Goal: Find specific page/section: Find specific page/section

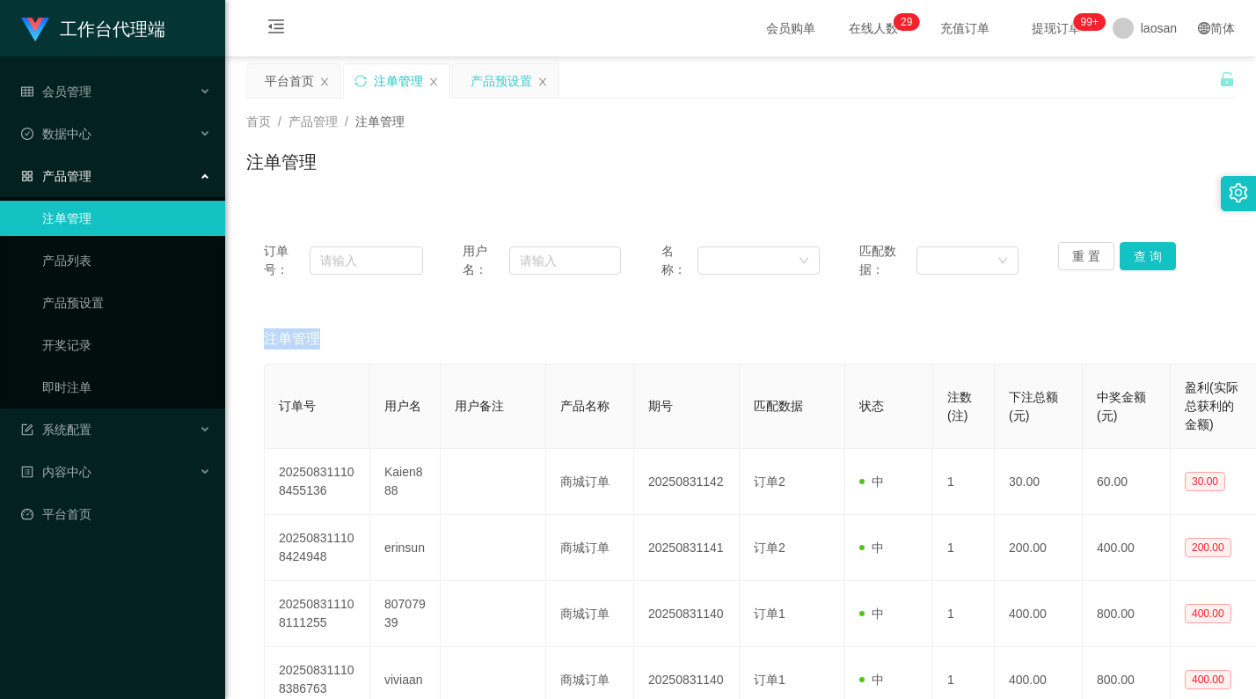
click at [520, 86] on div "产品预设置" at bounding box center [502, 80] width 62 height 33
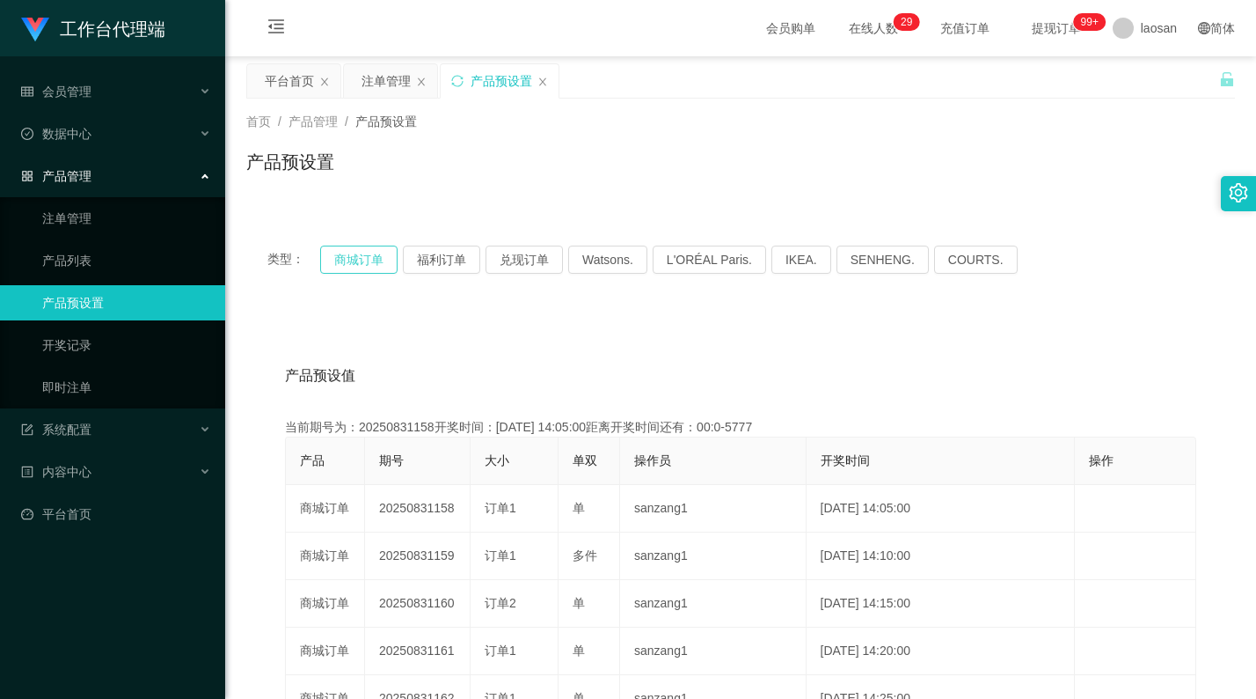
click at [349, 251] on button "商城订单" at bounding box center [358, 259] width 77 height 28
click at [349, 250] on button "商城订单" at bounding box center [358, 259] width 77 height 28
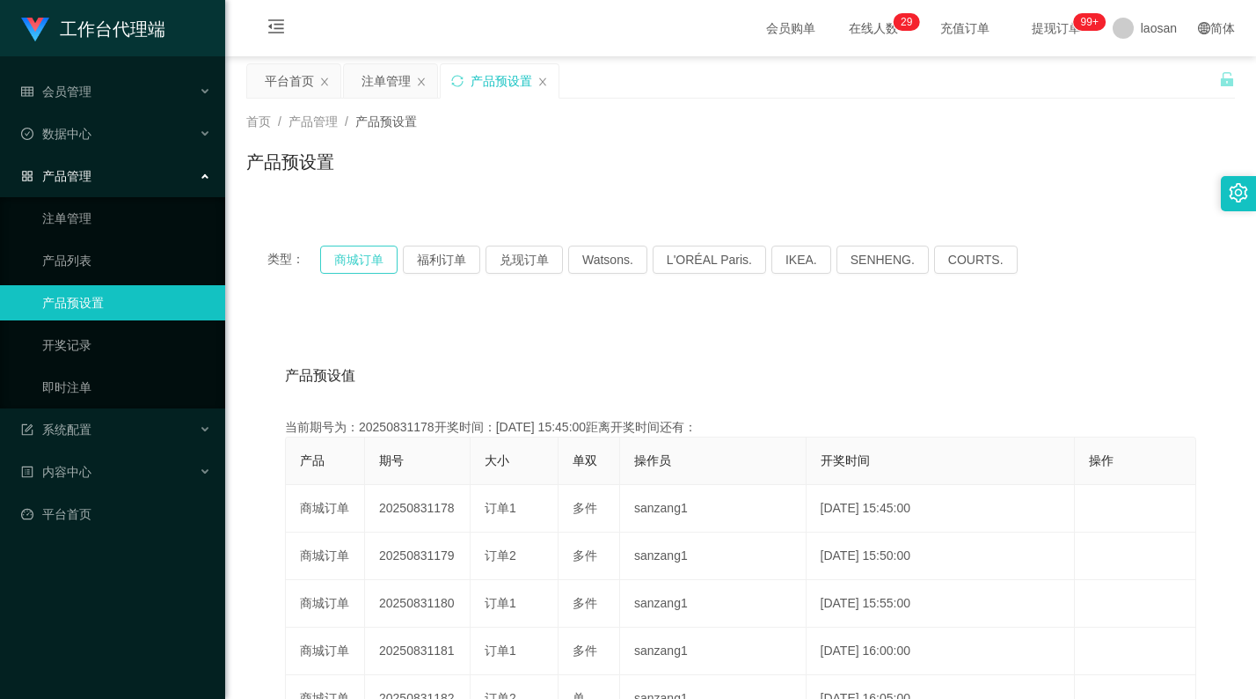
click at [349, 250] on button "商城订单" at bounding box center [358, 259] width 77 height 28
click at [403, 78] on div "注单管理" at bounding box center [386, 80] width 49 height 33
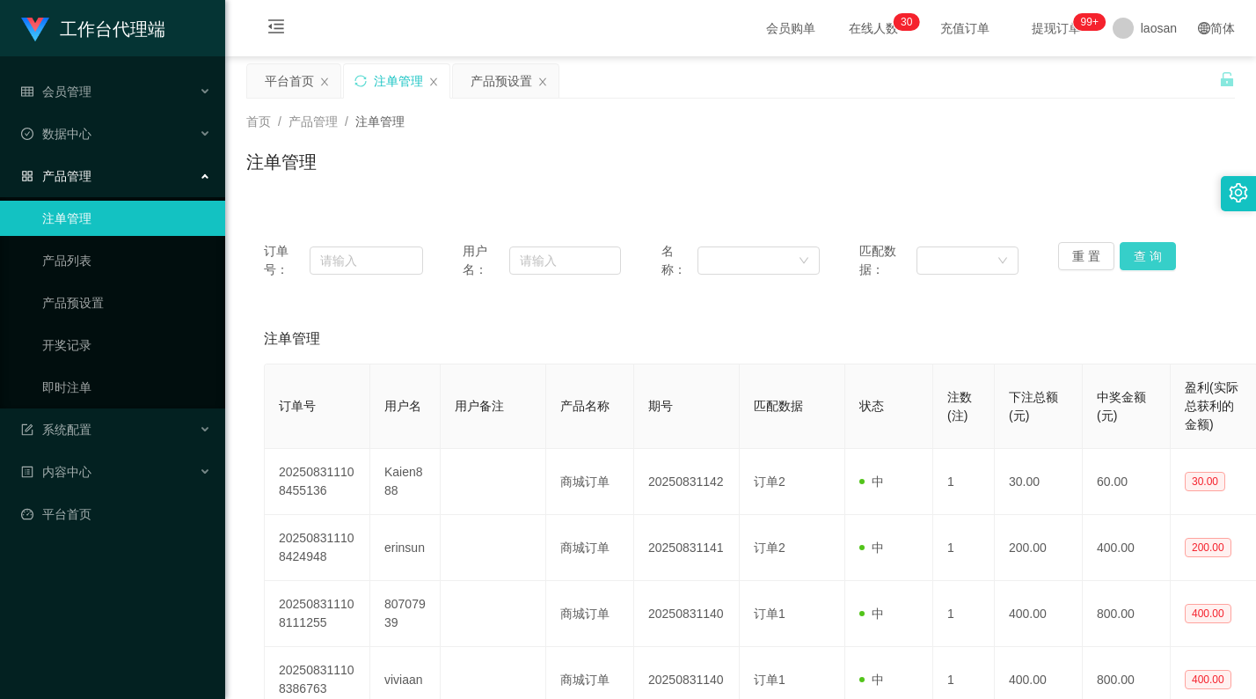
click at [1131, 268] on button "查 询" at bounding box center [1148, 256] width 56 height 28
click at [1132, 263] on button "查 询" at bounding box center [1148, 256] width 56 height 28
click at [1132, 263] on button "查 询" at bounding box center [1158, 256] width 76 height 28
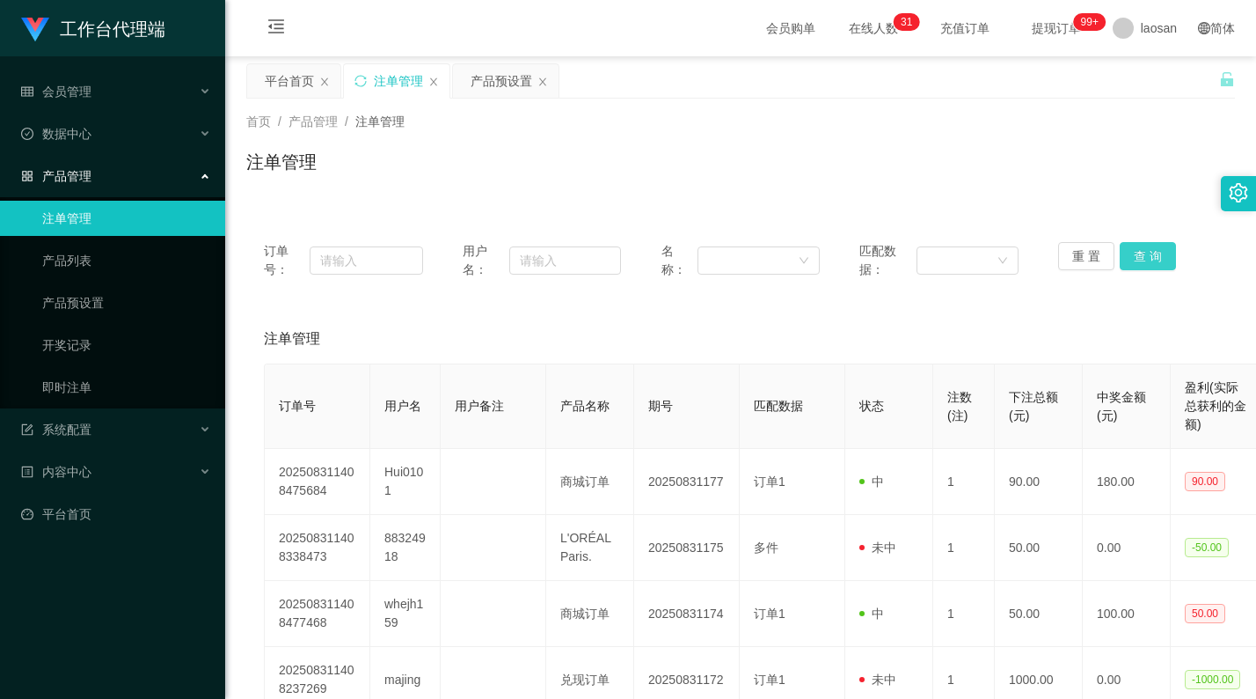
click at [1132, 263] on button "查 询" at bounding box center [1148, 256] width 56 height 28
click at [1138, 258] on button "查 询" at bounding box center [1148, 256] width 56 height 28
click at [1139, 257] on button "查 询" at bounding box center [1158, 256] width 76 height 28
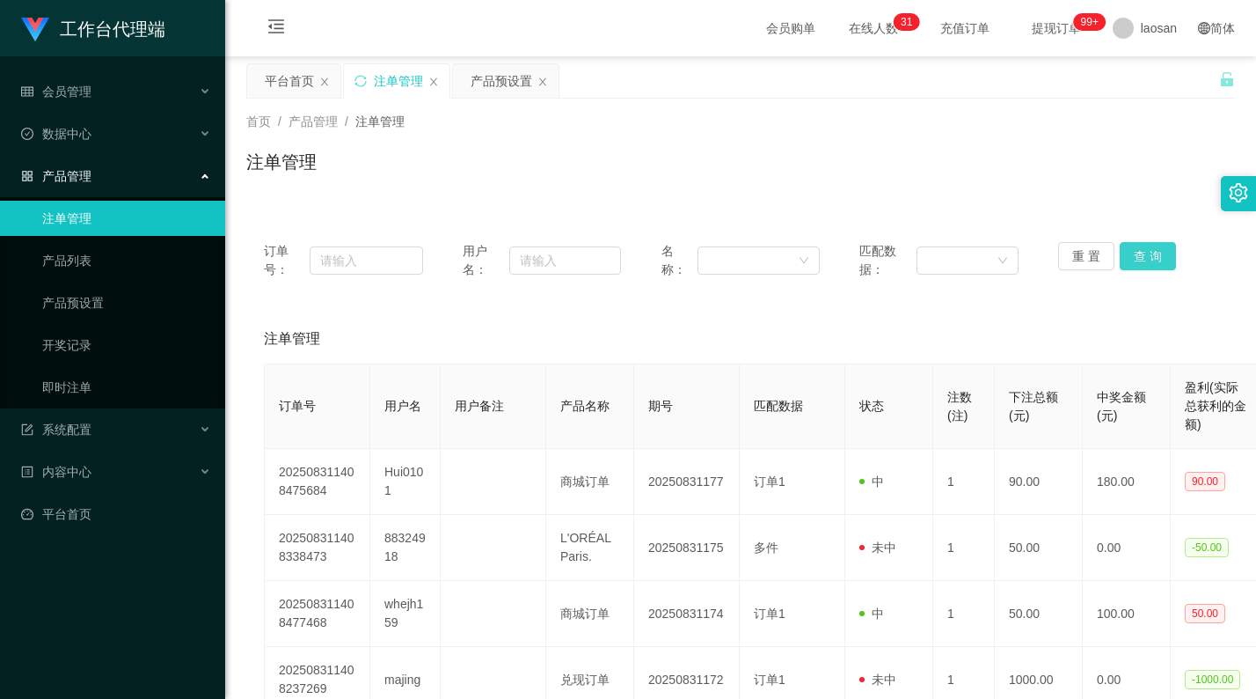
click at [1139, 257] on button "查 询" at bounding box center [1148, 256] width 56 height 28
click at [1139, 257] on button "查 询" at bounding box center [1158, 256] width 76 height 28
click at [1139, 257] on div "重 置 查 询" at bounding box center [1137, 260] width 159 height 37
click at [1139, 257] on button "查 询" at bounding box center [1148, 256] width 56 height 28
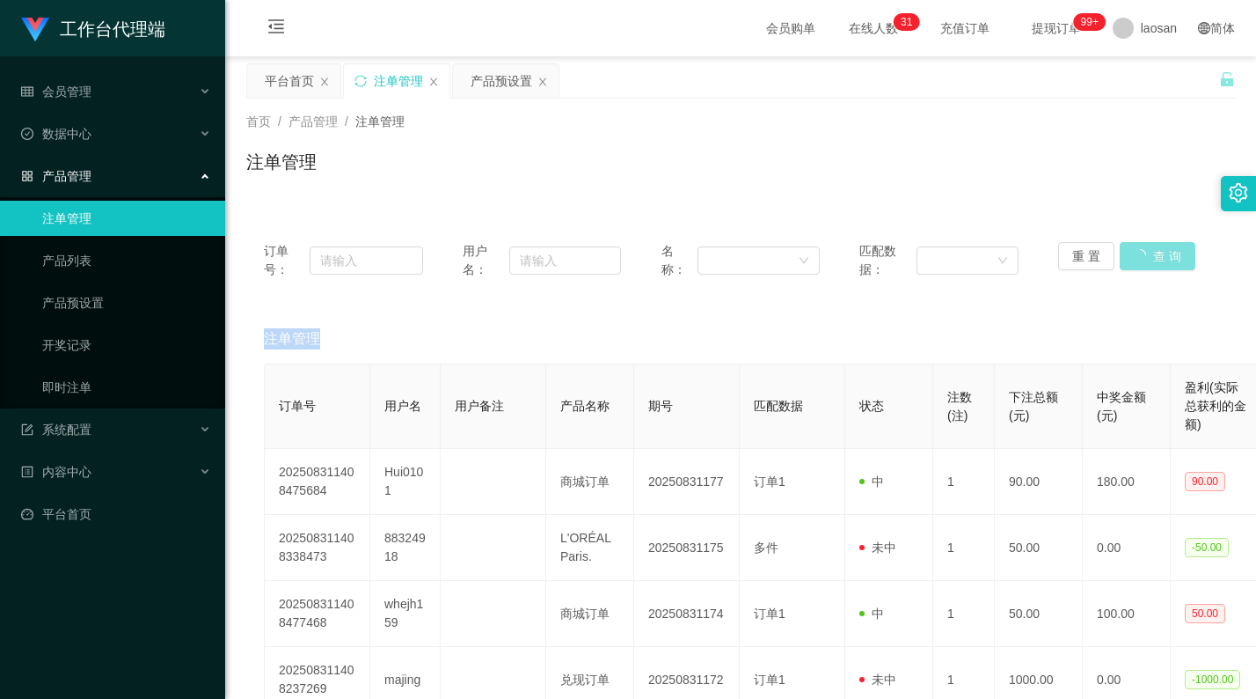
click at [1139, 257] on div "重 置 查 询" at bounding box center [1137, 260] width 159 height 37
click at [1139, 257] on button "查 询" at bounding box center [1148, 256] width 56 height 28
click at [1143, 253] on button "查 询" at bounding box center [1148, 256] width 56 height 28
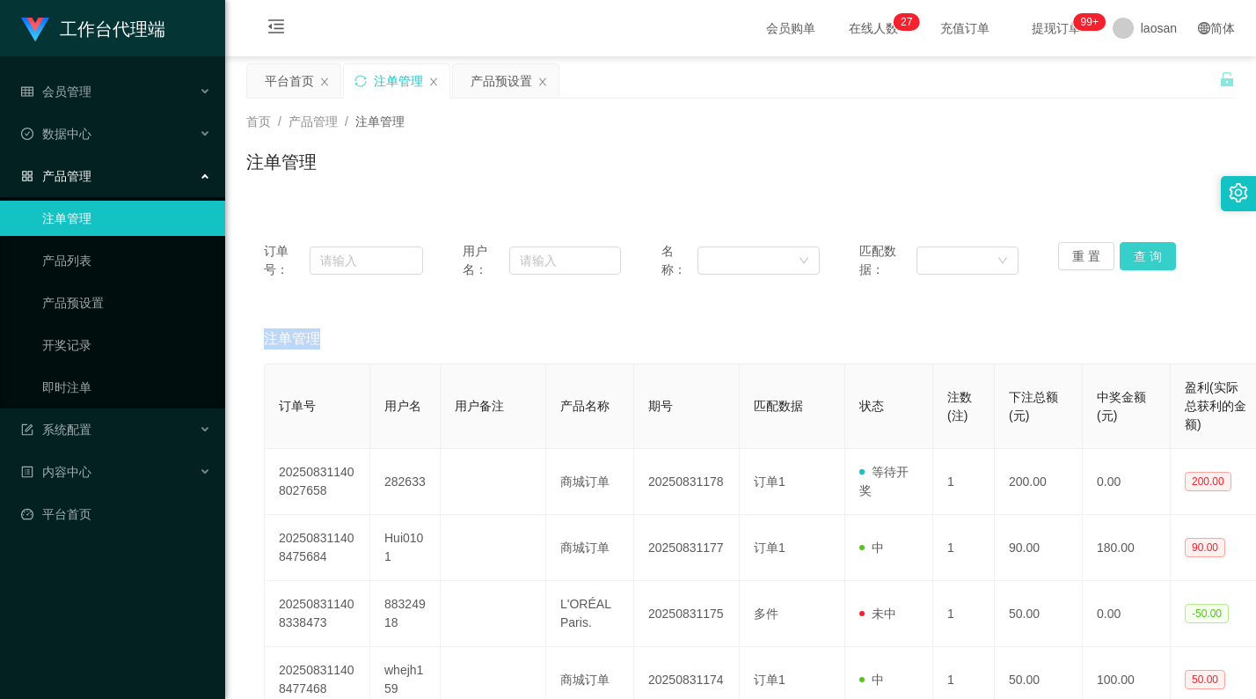
click at [1143, 253] on button "查 询" at bounding box center [1148, 256] width 56 height 28
click at [1143, 253] on div "重 置 查 询" at bounding box center [1137, 260] width 159 height 37
click at [1143, 253] on button "查 询" at bounding box center [1148, 256] width 56 height 28
click at [526, 81] on div "产品预设置" at bounding box center [502, 80] width 62 height 33
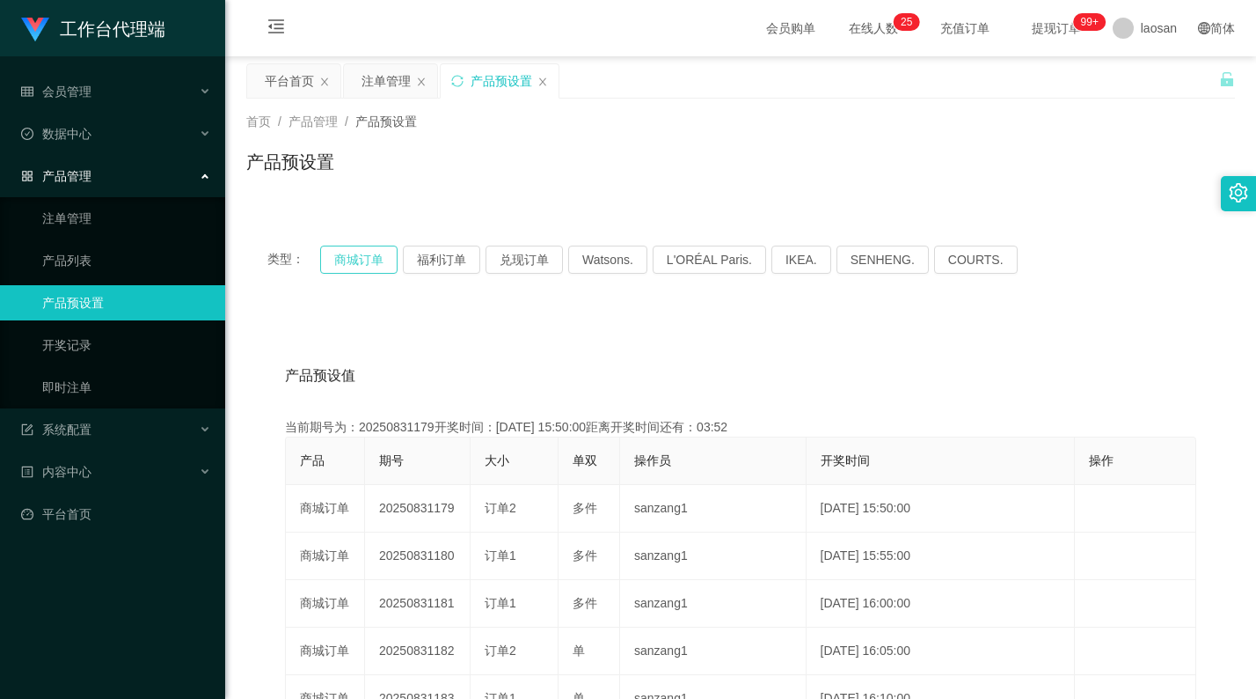
click at [341, 254] on button "商城订单" at bounding box center [358, 259] width 77 height 28
